Goal: Information Seeking & Learning: Find specific fact

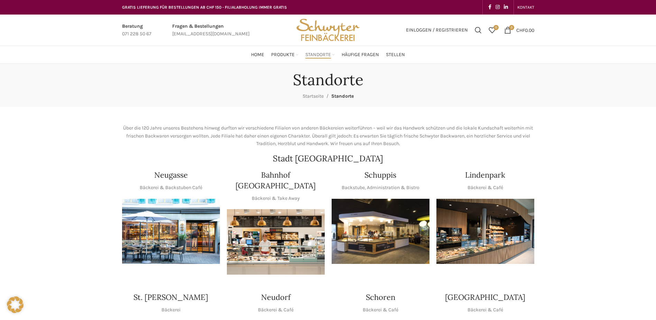
click at [374, 174] on h4 "Schuppis" at bounding box center [381, 175] width 32 height 11
click at [389, 231] on img "1 / 1" at bounding box center [381, 231] width 98 height 65
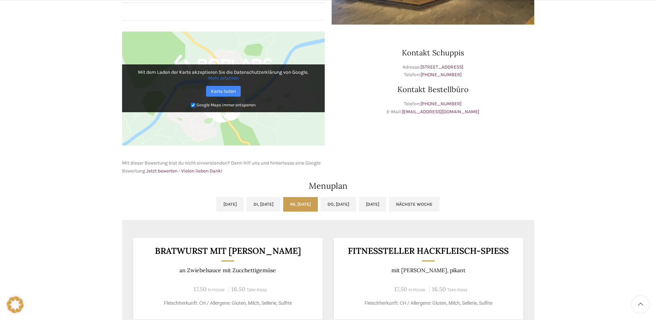
scroll to position [277, 0]
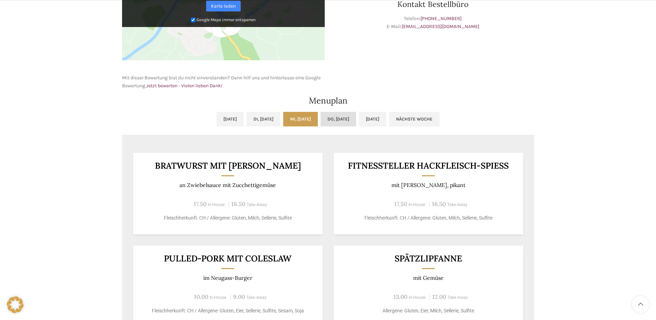
click at [332, 117] on link "Do, 28.08.2025" at bounding box center [339, 119] width 36 height 15
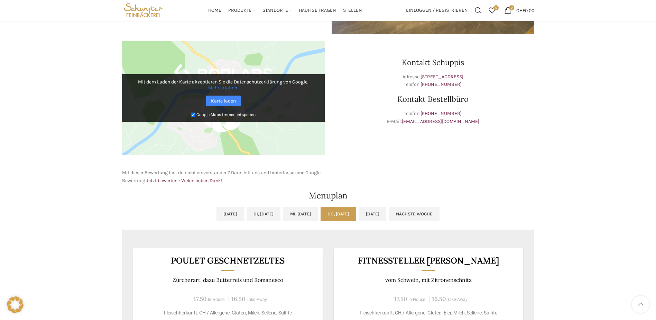
scroll to position [138, 0]
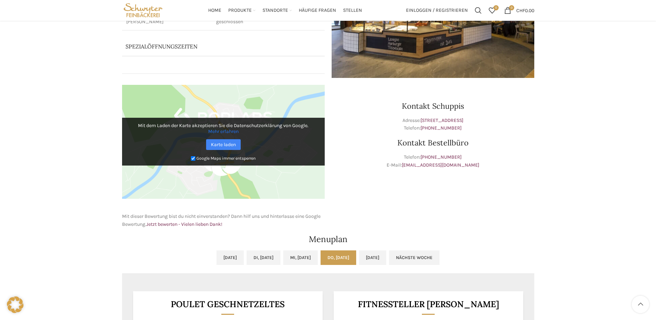
click at [255, 300] on h3 "Poulet geschnetzeltes" at bounding box center [228, 304] width 173 height 9
